Goal: Navigation & Orientation: Find specific page/section

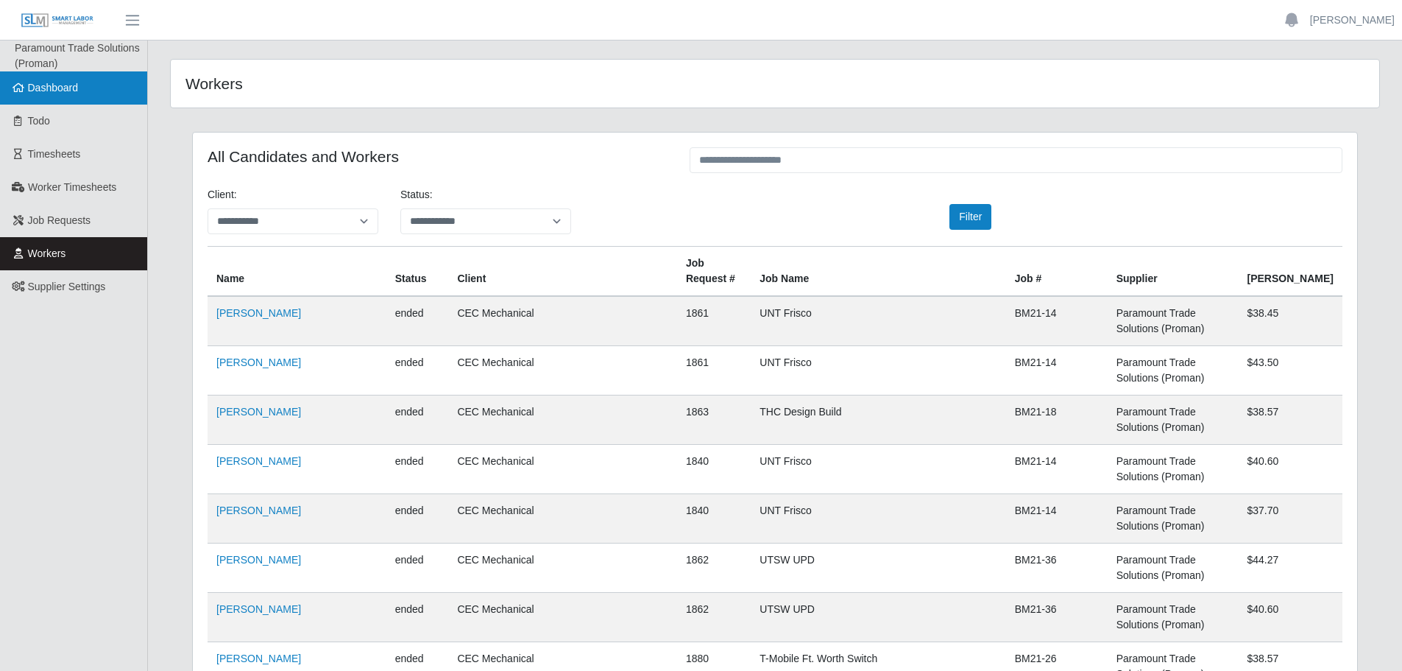
click at [50, 98] on link "Dashboard" at bounding box center [73, 87] width 147 height 33
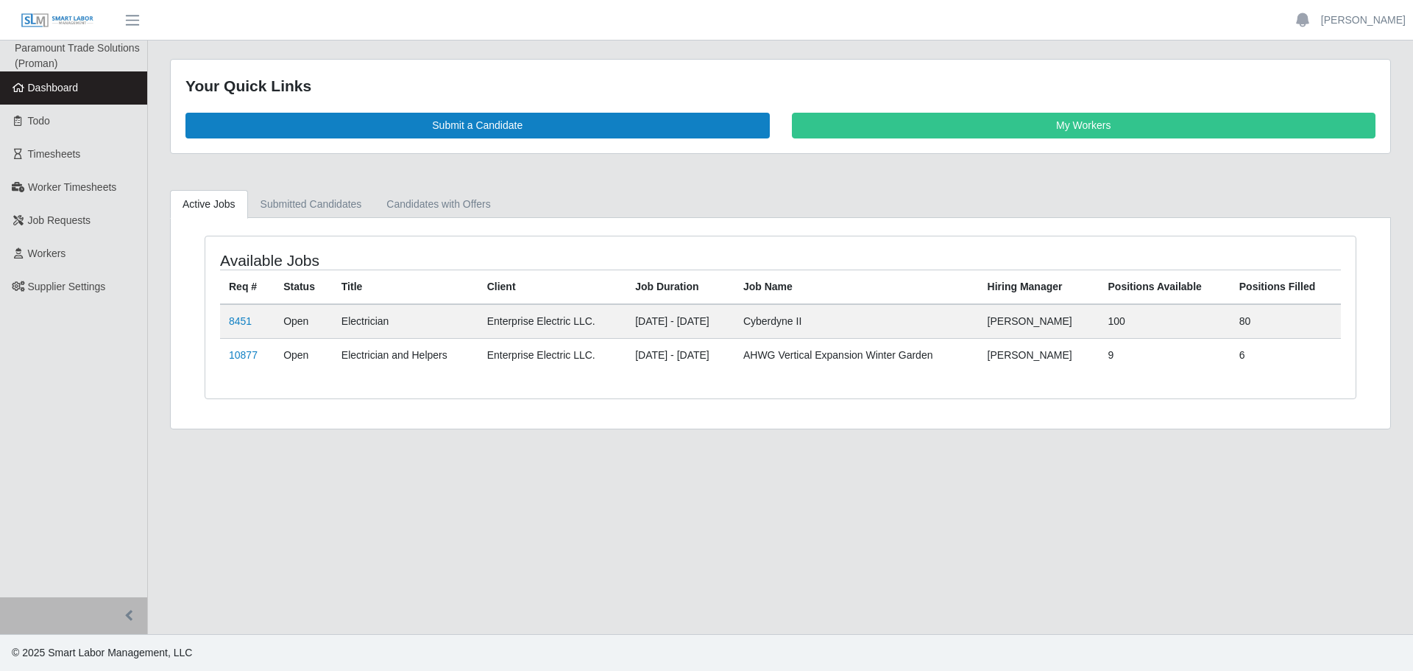
click at [1106, 140] on div "Your Quick Links Submit a Candidate My Workers" at bounding box center [781, 106] width 1220 height 93
click at [1109, 129] on link "My Workers" at bounding box center [1084, 126] width 584 height 26
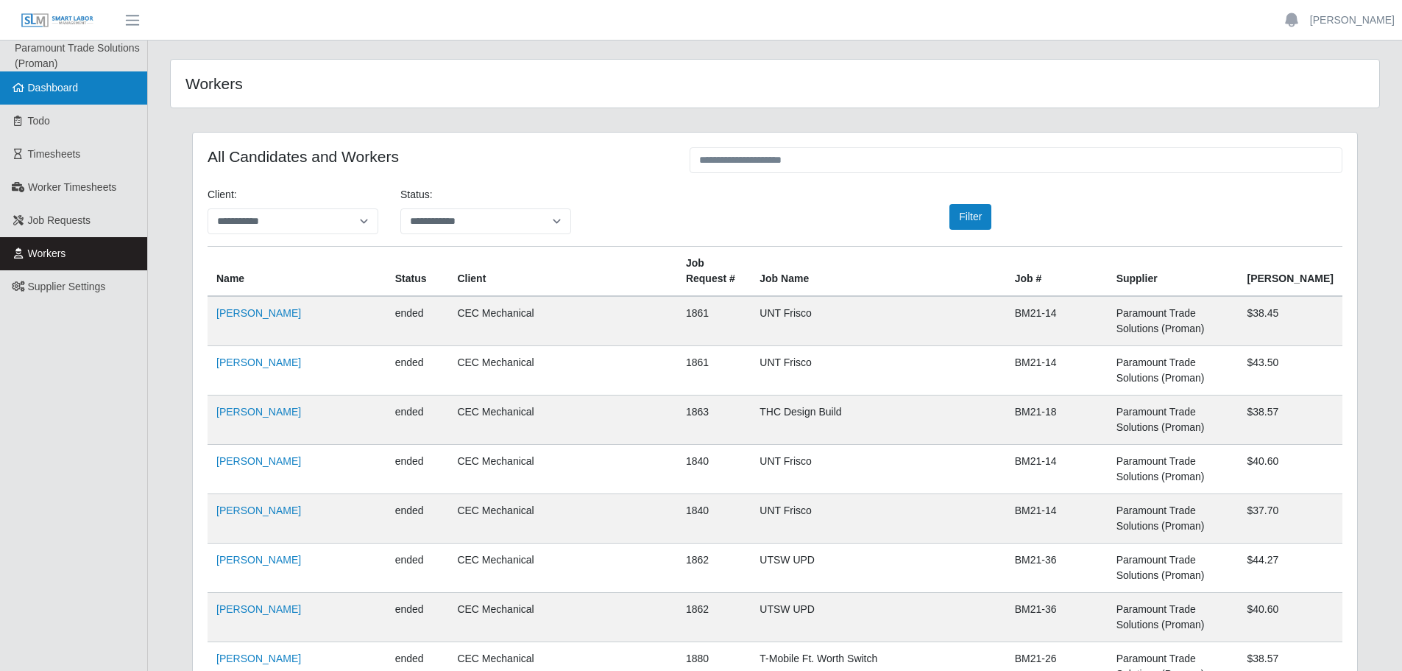
click at [57, 92] on span "Dashboard" at bounding box center [53, 88] width 51 height 12
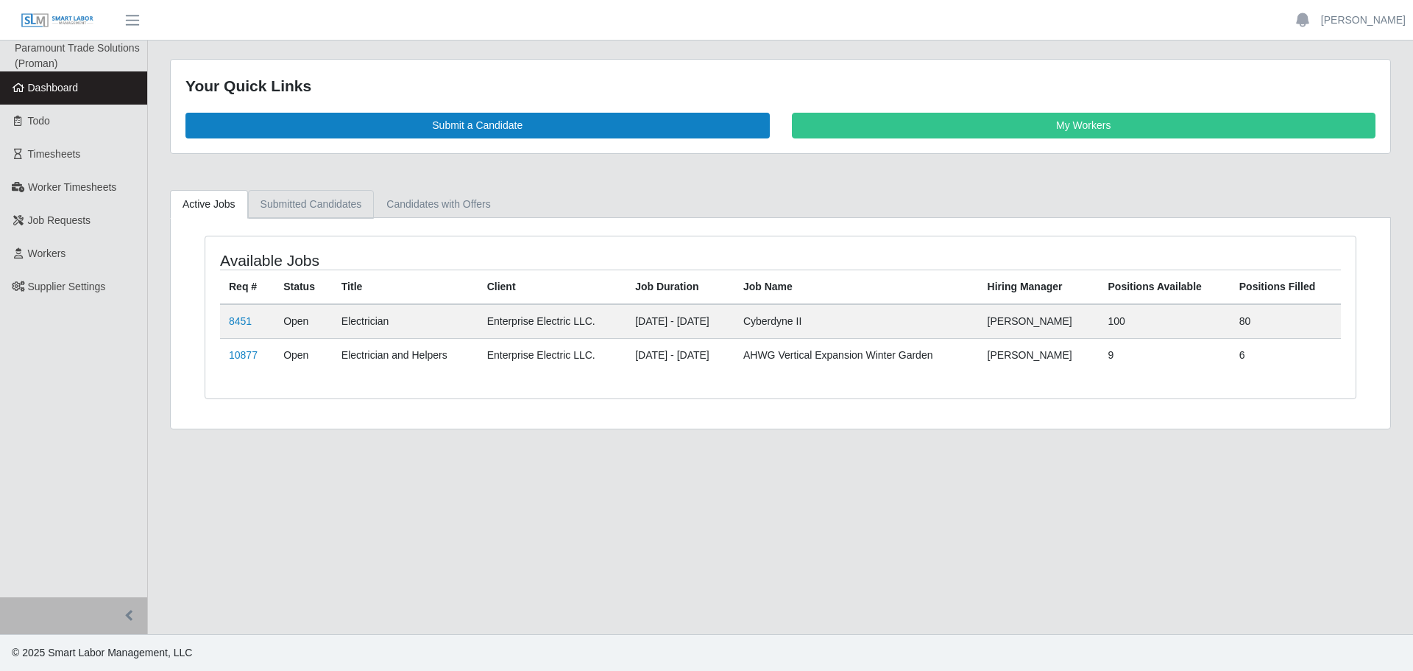
click at [319, 208] on link "Submitted Candidates" at bounding box center [311, 204] width 127 height 29
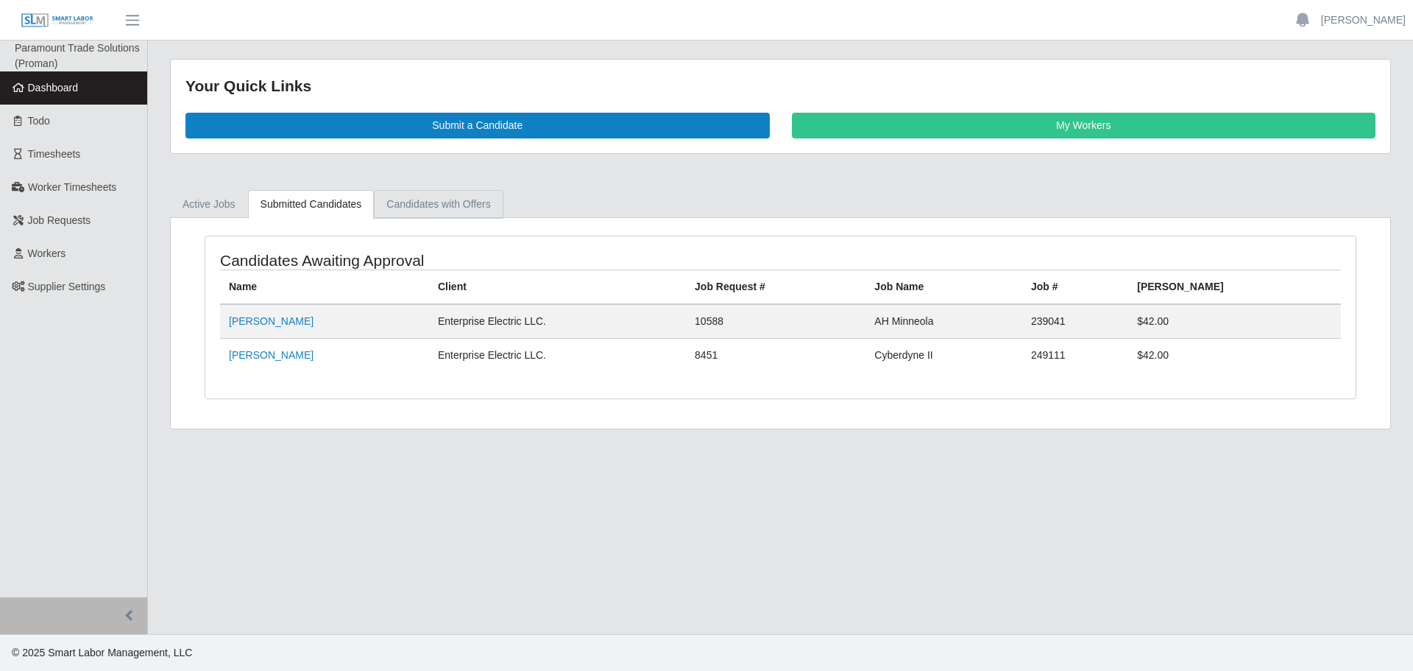
click at [442, 205] on link "Candidates with Offers" at bounding box center [438, 204] width 129 height 29
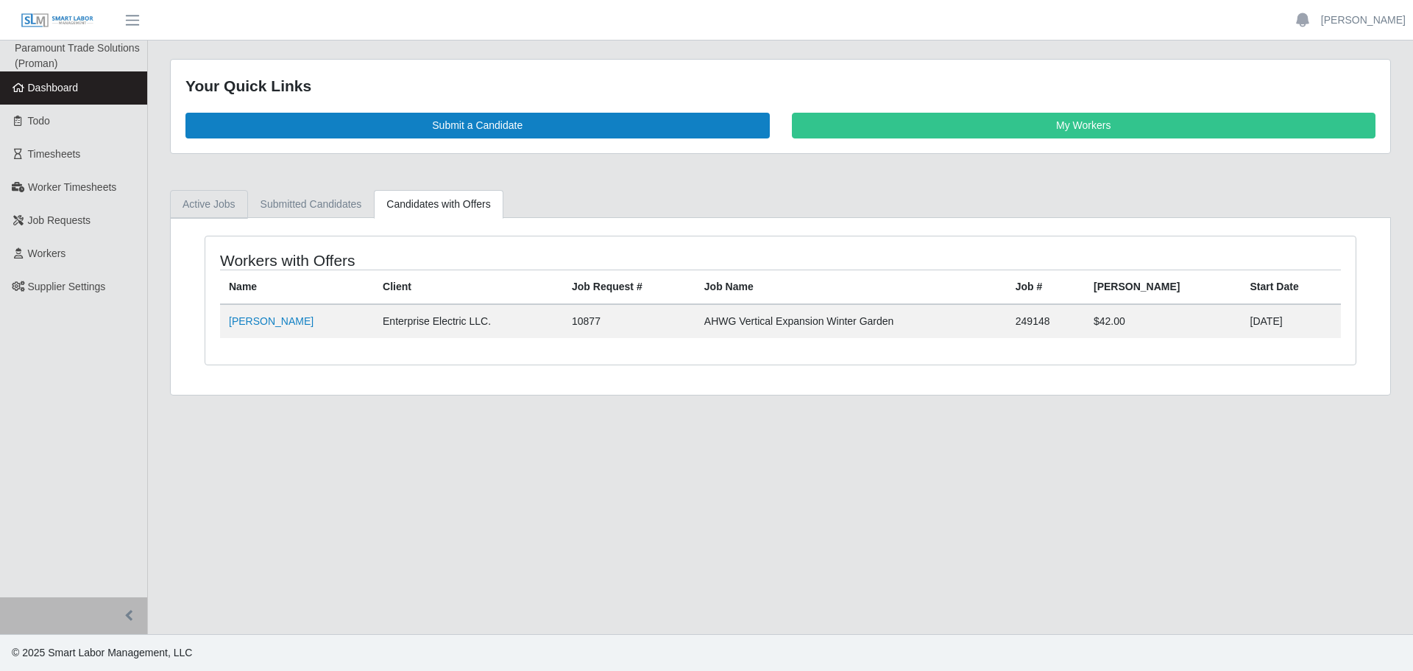
click at [225, 207] on link "Active Jobs" at bounding box center [209, 204] width 78 height 29
